Goal: Information Seeking & Learning: Learn about a topic

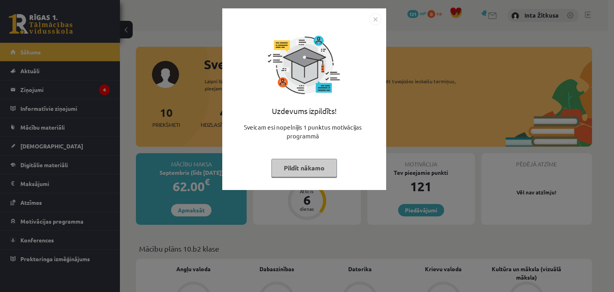
click at [376, 20] on img "Close" at bounding box center [375, 19] width 12 height 12
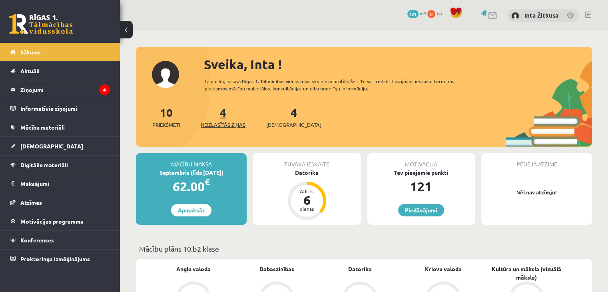
click at [226, 126] on span "Neizlasītās ziņas" at bounding box center [223, 125] width 45 height 8
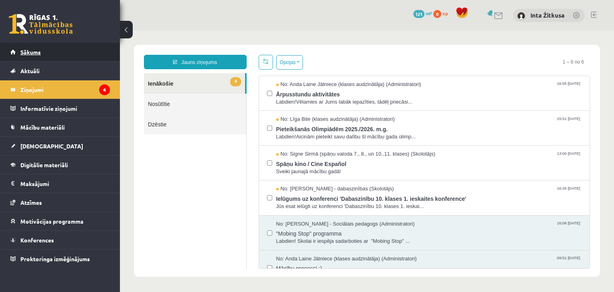
click at [56, 48] on link "Sākums" at bounding box center [59, 52] width 99 height 18
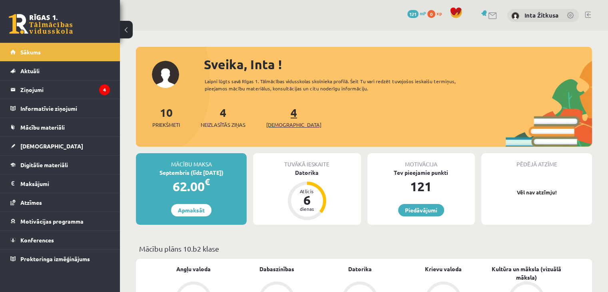
click at [282, 124] on span "[DEMOGRAPHIC_DATA]" at bounding box center [293, 125] width 55 height 8
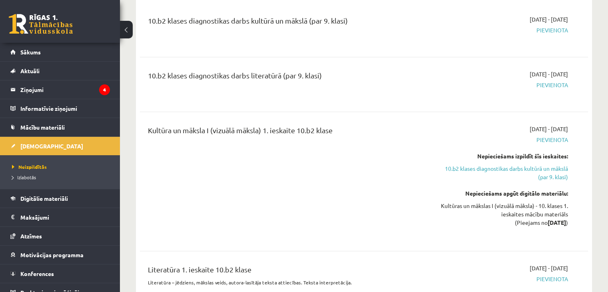
scroll to position [559, 0]
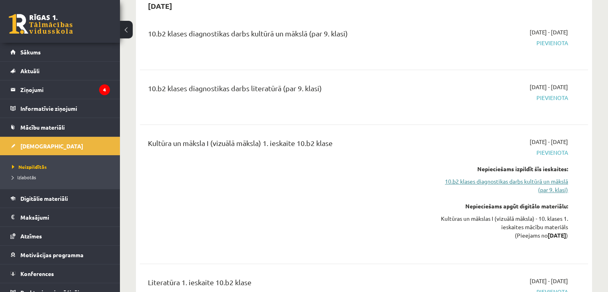
click at [496, 179] on link "10.b2 klases diagnostikas darbs kultūrā un mākslā (par 9. klasi)" at bounding box center [502, 185] width 132 height 17
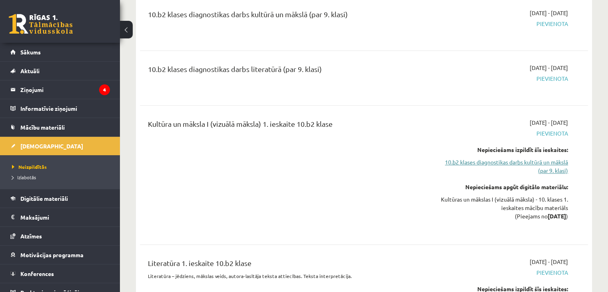
click at [489, 163] on link "10.b2 klases diagnostikas darbs kultūrā un mākslā (par 9. klasi)" at bounding box center [502, 166] width 132 height 17
click at [494, 159] on link "10.b2 klases diagnostikas darbs kultūrā un mākslā (par 9. klasi)" at bounding box center [502, 166] width 132 height 17
click at [42, 167] on span "Neizpildītās" at bounding box center [29, 166] width 35 height 6
click at [523, 159] on link "10.b2 klases diagnostikas darbs kultūrā un mākslā (par 9. klasi)" at bounding box center [502, 166] width 132 height 17
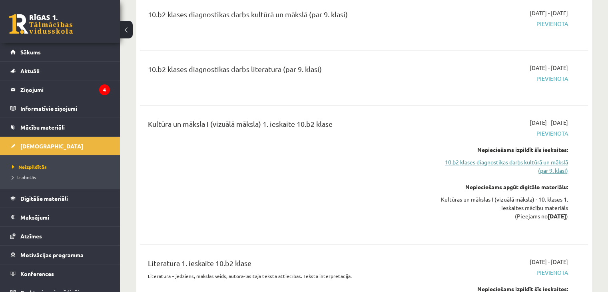
click at [523, 159] on link "10.b2 klases diagnostikas darbs kultūrā un mākslā (par 9. klasi)" at bounding box center [502, 166] width 132 height 17
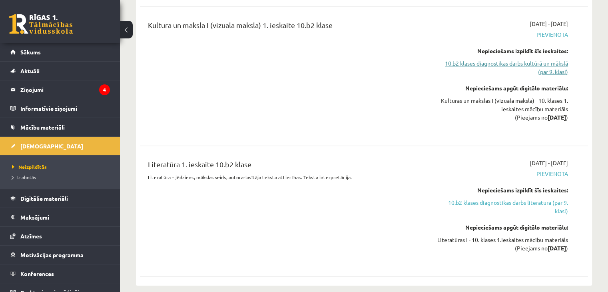
scroll to position [698, 0]
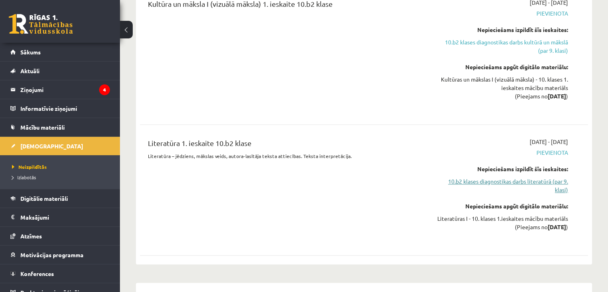
click at [513, 181] on link "10.b2 klases diagnostikas darbs literatūrā (par 9. klasi)" at bounding box center [502, 185] width 132 height 17
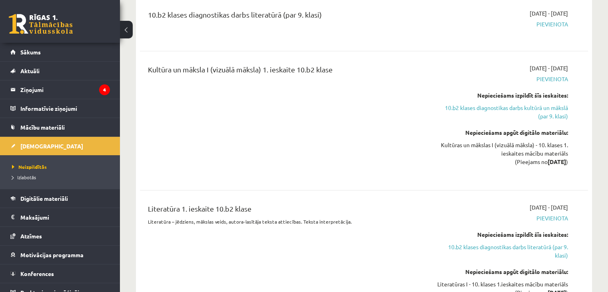
scroll to position [673, 0]
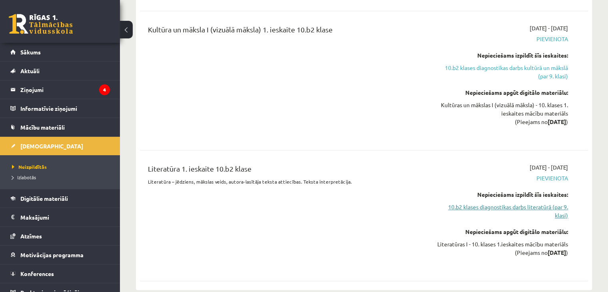
click at [521, 205] on link "10.b2 klases diagnostikas darbs literatūrā (par 9. klasi)" at bounding box center [502, 211] width 132 height 17
click at [506, 207] on link "10.b2 klases diagnostikas darbs literatūrā (par 9. klasi)" at bounding box center [502, 211] width 132 height 17
click at [500, 69] on link "10.b2 klases diagnostikas darbs kultūrā un mākslā (par 9. klasi)" at bounding box center [502, 72] width 132 height 17
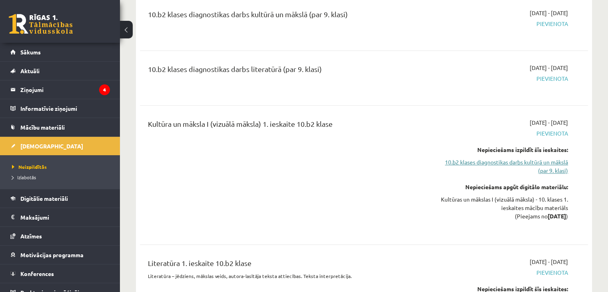
click at [500, 160] on link "10.b2 klases diagnostikas darbs kultūrā un mākslā (par 9. klasi)" at bounding box center [502, 166] width 132 height 17
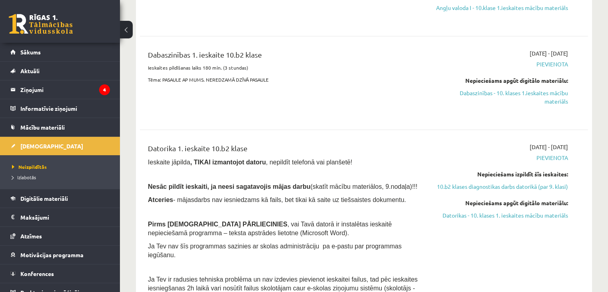
scroll to position [219, 0]
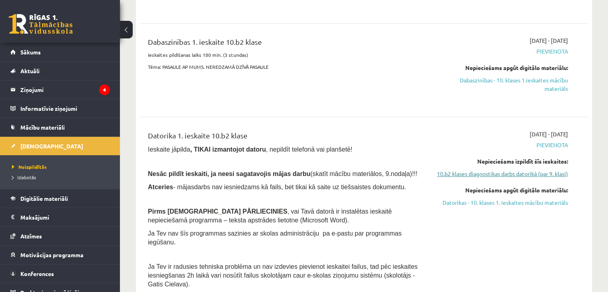
click at [493, 178] on link "10.b2 klases diagnostikas darbs datorikā (par 9. klasi)" at bounding box center [502, 173] width 132 height 8
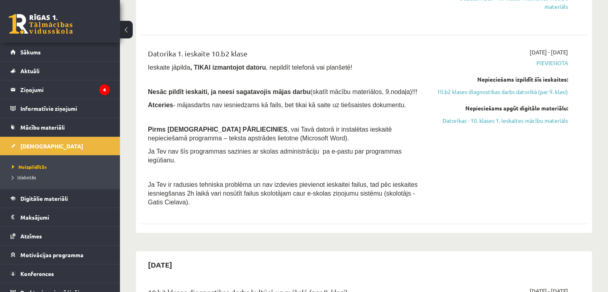
scroll to position [306, 0]
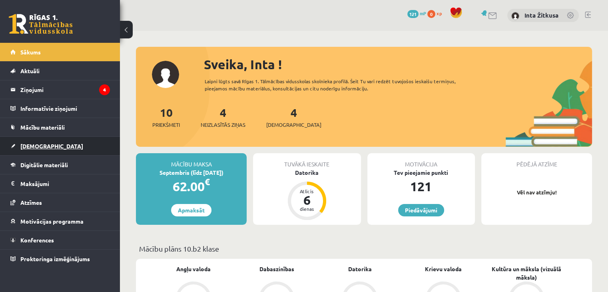
click at [62, 148] on link "[DEMOGRAPHIC_DATA]" at bounding box center [59, 146] width 99 height 18
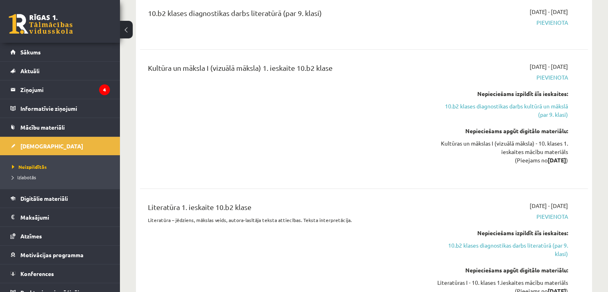
scroll to position [639, 0]
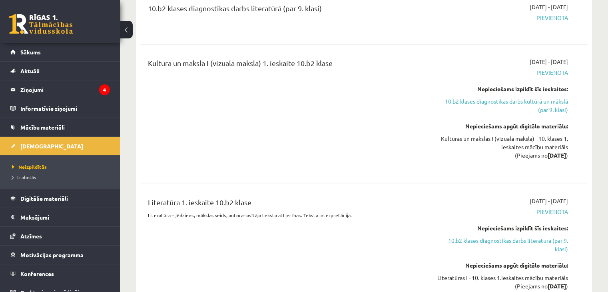
click at [467, 100] on link "10.b2 klases diagnostikas darbs kultūrā un mākslā (par 9. klasi)" at bounding box center [502, 105] width 132 height 17
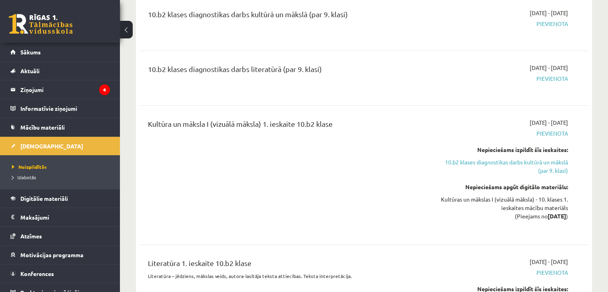
click at [290, 123] on div "Kultūra un māksla I (vizuālā māksla) 1. ieskaite 10.b2 klase" at bounding box center [286, 125] width 276 height 15
click at [551, 133] on span "Pievienota" at bounding box center [502, 133] width 132 height 8
click at [545, 159] on link "10.b2 klases diagnostikas darbs kultūrā un mākslā (par 9. klasi)" at bounding box center [502, 166] width 132 height 17
click at [51, 194] on link "Digitālie materiāli" at bounding box center [59, 198] width 99 height 18
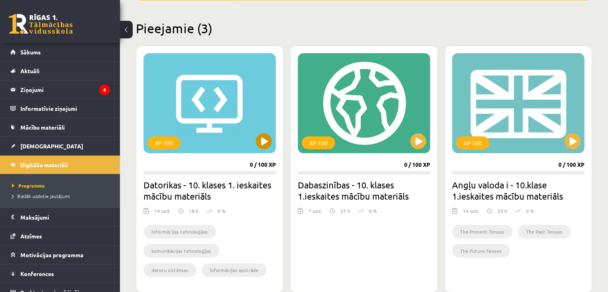
scroll to position [44, 0]
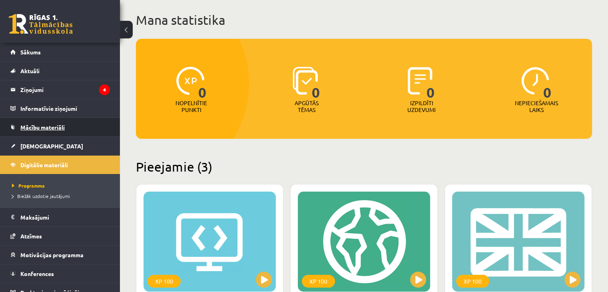
click at [54, 123] on link "Mācību materiāli" at bounding box center [59, 127] width 99 height 18
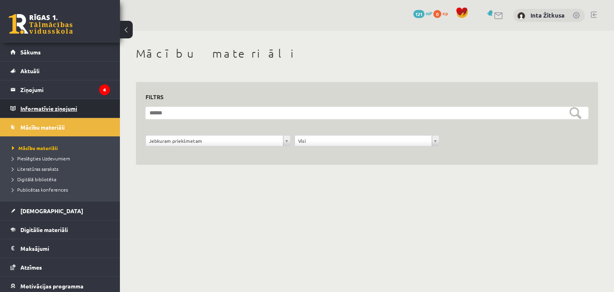
click at [74, 104] on legend "Informatīvie ziņojumi 0" at bounding box center [65, 108] width 90 height 18
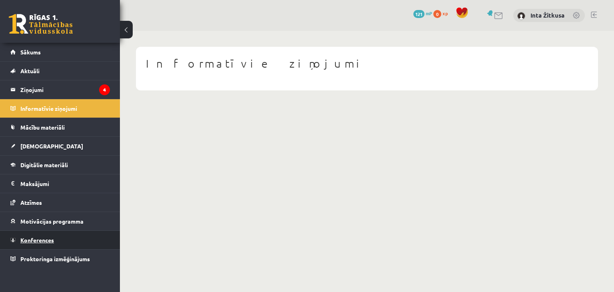
click at [50, 237] on span "Konferences" at bounding box center [37, 239] width 34 height 7
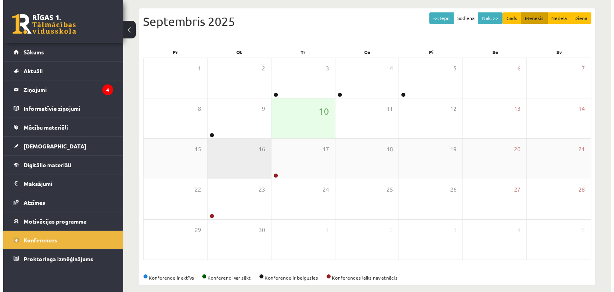
scroll to position [90, 0]
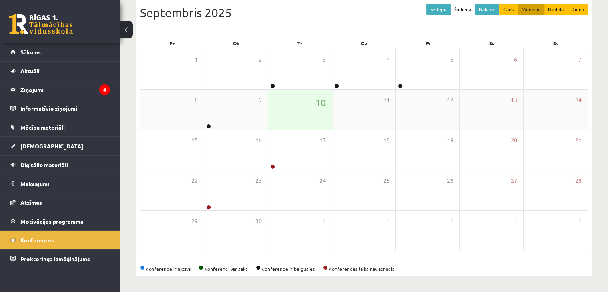
click at [284, 109] on div "10" at bounding box center [300, 110] width 64 height 40
click at [246, 111] on div "9" at bounding box center [236, 110] width 64 height 40
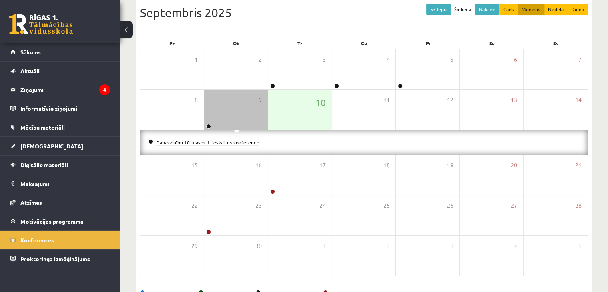
click at [242, 143] on link "Dabaszinību 10. klases 1. ieskaites konference" at bounding box center [207, 142] width 103 height 6
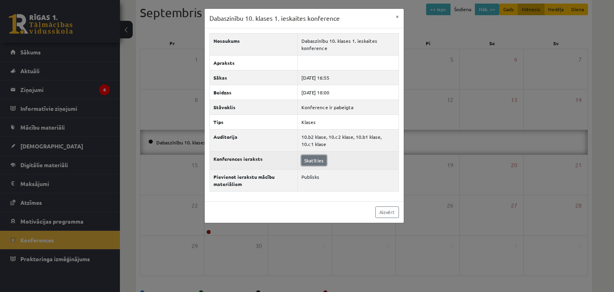
click at [308, 159] on link "Skatīties" at bounding box center [313, 160] width 25 height 10
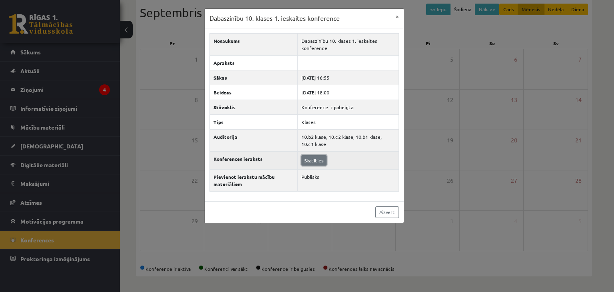
click at [313, 161] on link "Skatīties" at bounding box center [313, 160] width 25 height 10
